Goal: Transaction & Acquisition: Purchase product/service

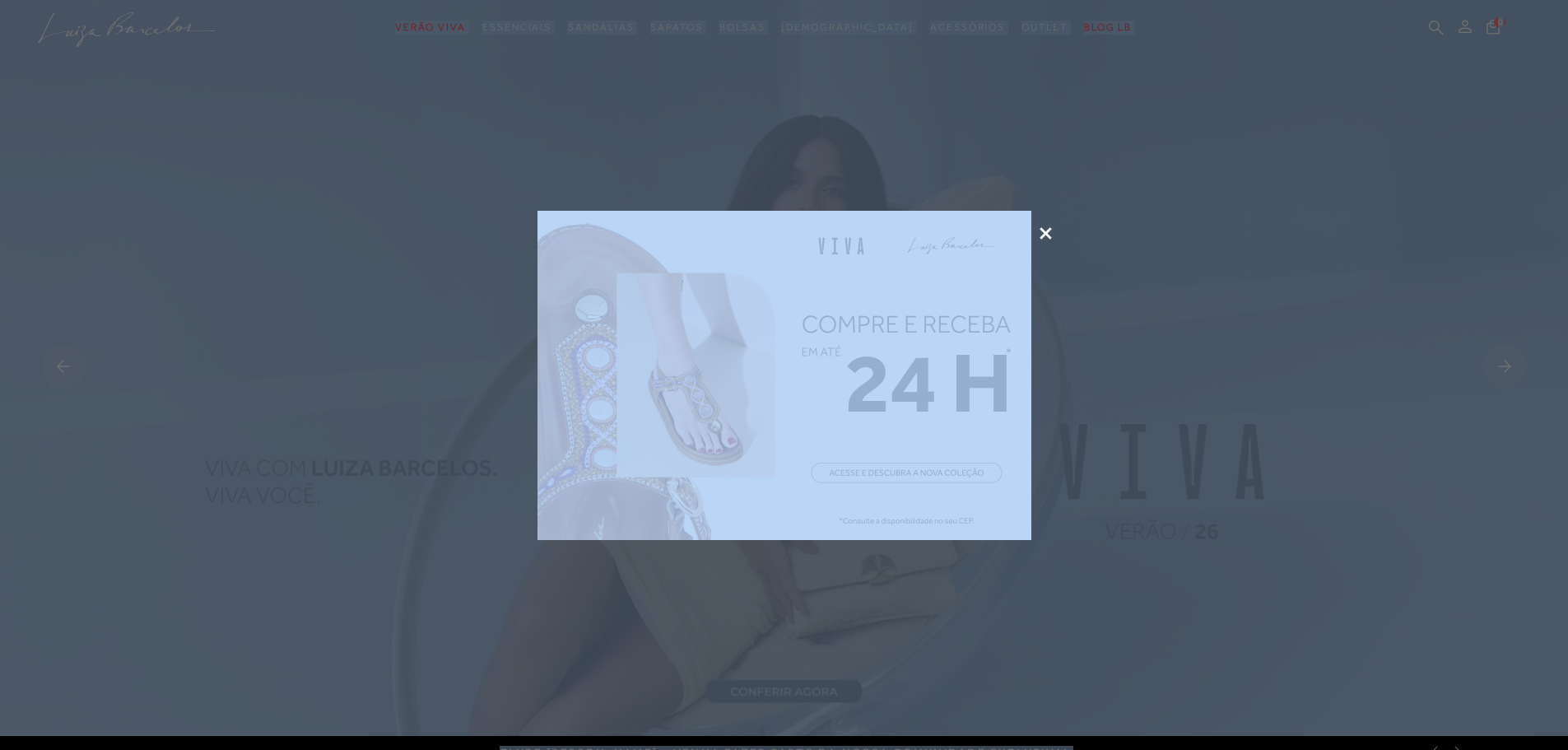
click at [1045, 229] on icon at bounding box center [1046, 233] width 13 height 13
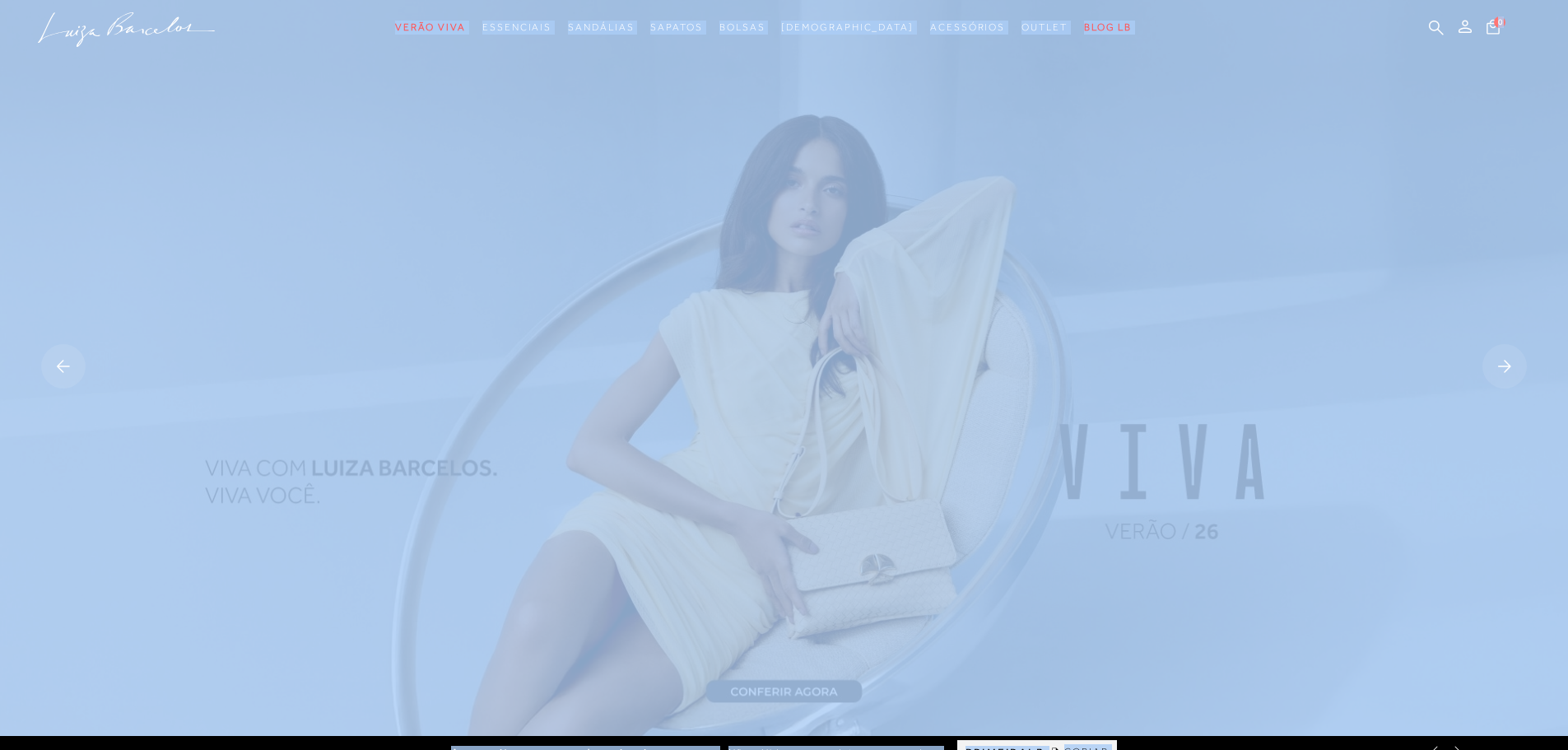
drag, startPoint x: 347, startPoint y: 58, endPoint x: 344, endPoint y: 42, distance: 16.3
click at [344, 42] on ul ".a{fill-rule:evenodd;} Verão Viva Em alta Favoritos das Influenciadoras Apostas…" at bounding box center [771, 28] width 1468 height 31
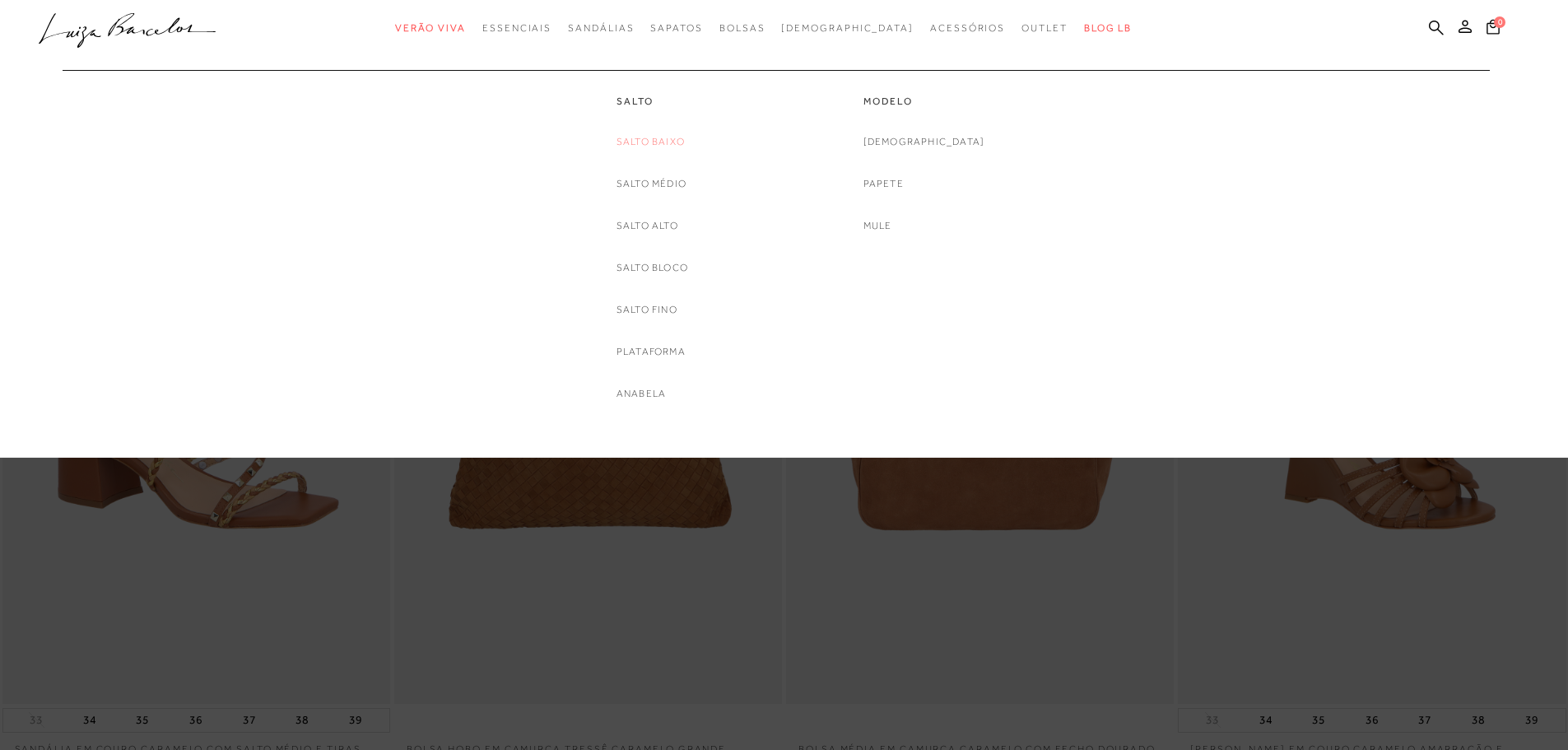
click at [639, 141] on link "Salto Baixo" at bounding box center [650, 142] width 69 height 17
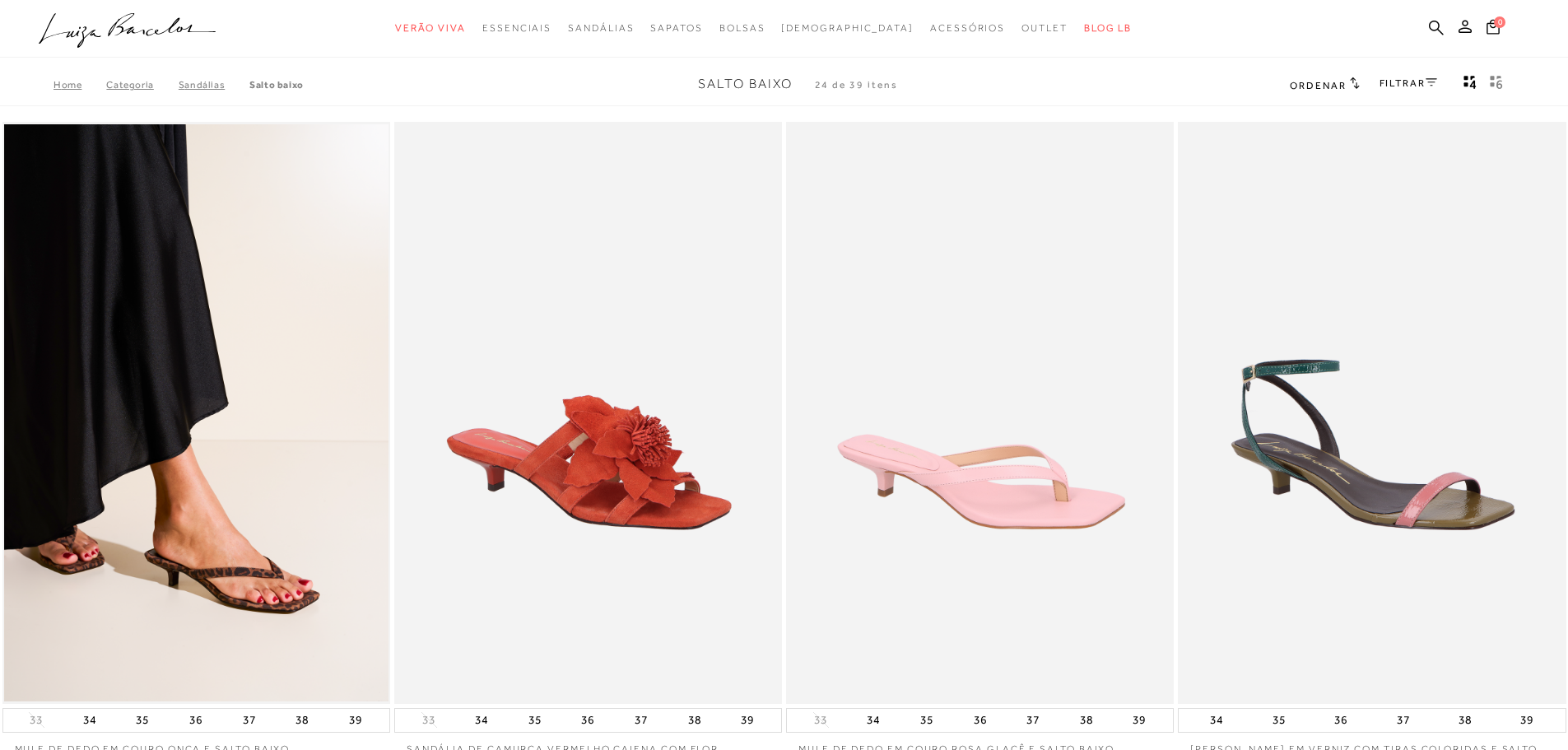
click at [630, 515] on img at bounding box center [589, 412] width 386 height 582
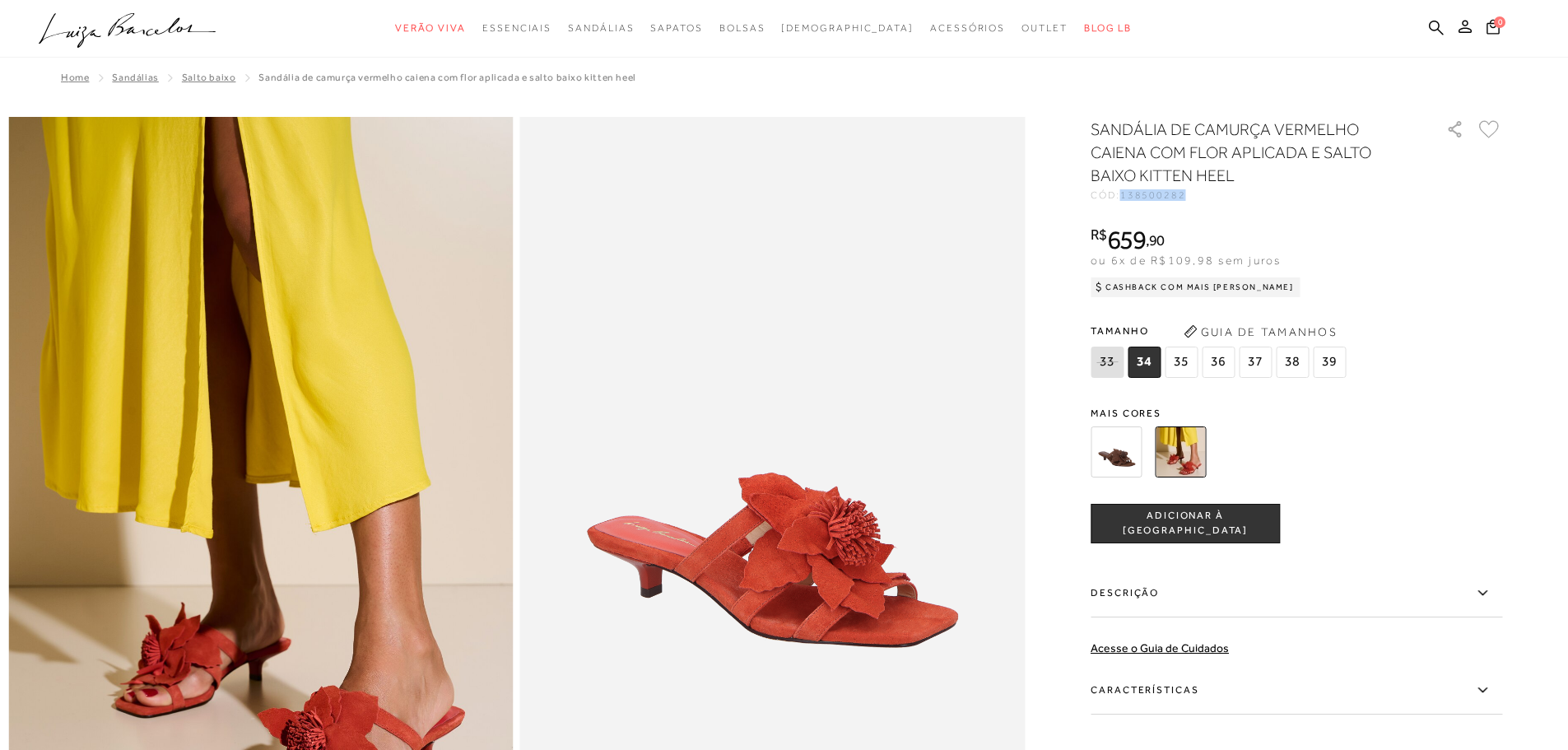
drag, startPoint x: 1131, startPoint y: 192, endPoint x: 1190, endPoint y: 204, distance: 60.2
click at [1190, 204] on div "SANDÁLIA DE CAMURÇA VERMELHO CAIENA COM FLOR APLICADA E SALTO BAIXO KITTEN HEEL…" at bounding box center [1296, 495] width 411 height 755
copy span "138500282"
